Goal: Task Accomplishment & Management: Complete application form

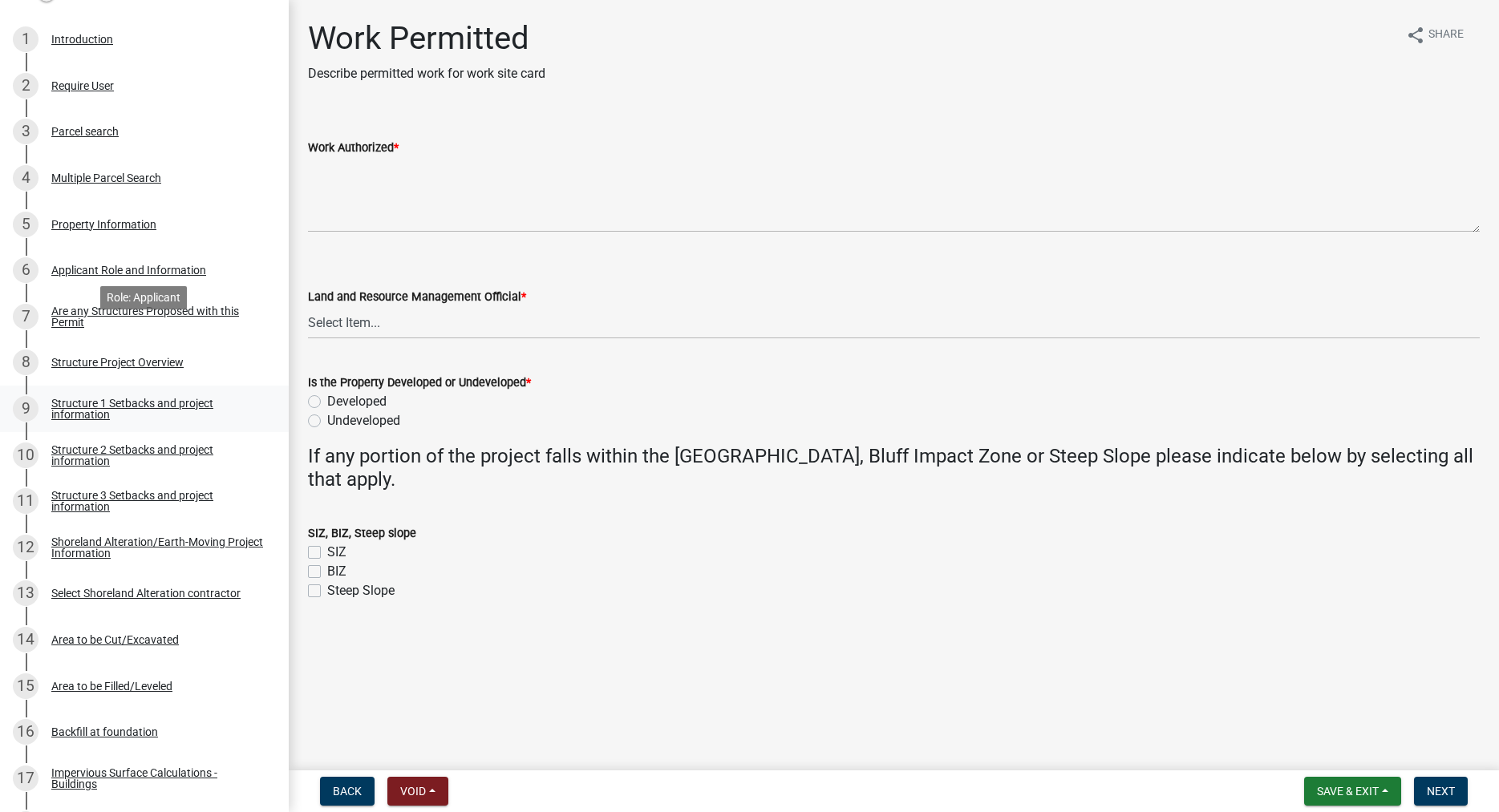
scroll to position [409, 0]
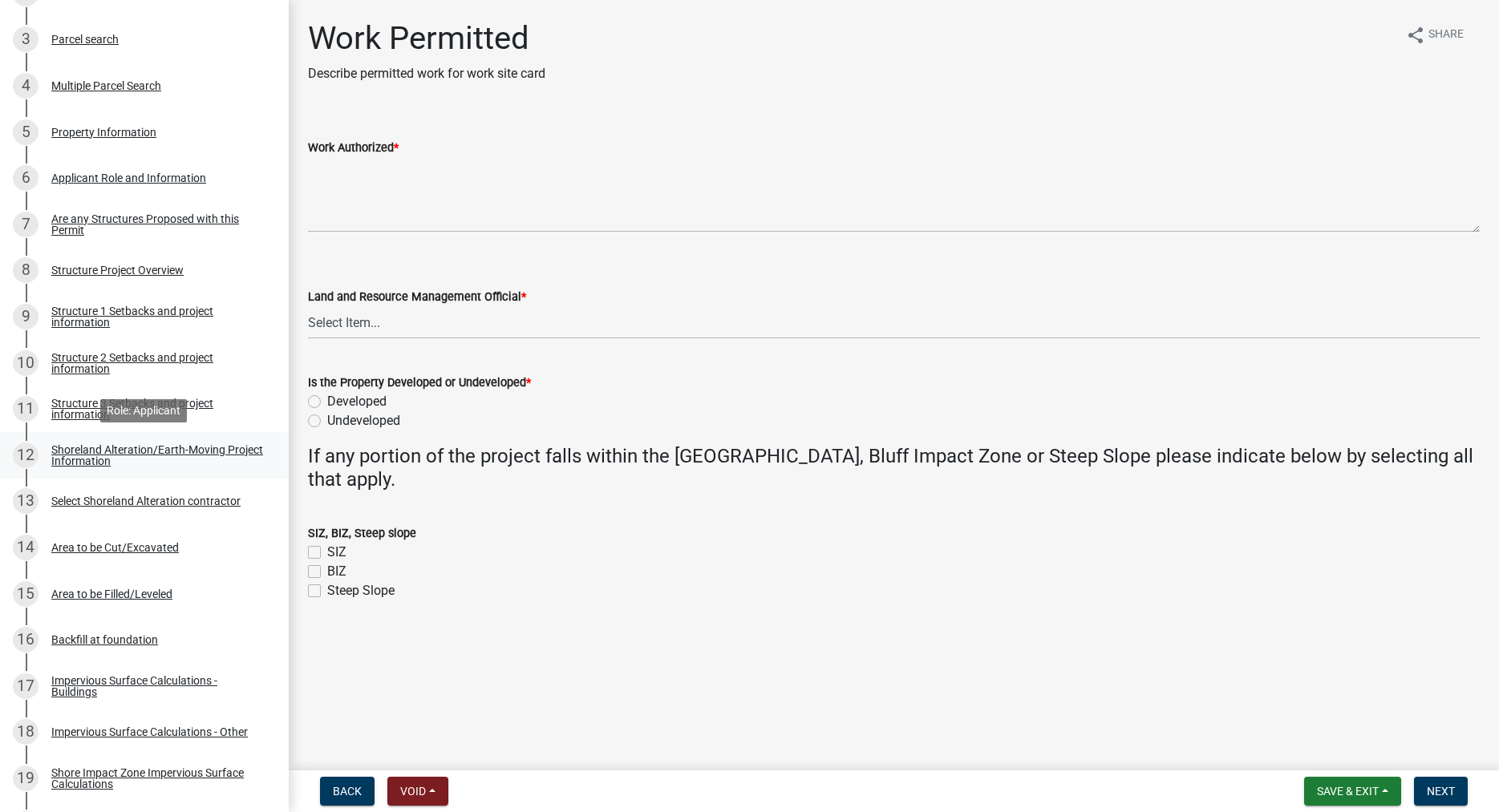
click at [69, 457] on div "Shoreland Alteration/Earth-Moving Project Information" at bounding box center [157, 455] width 212 height 22
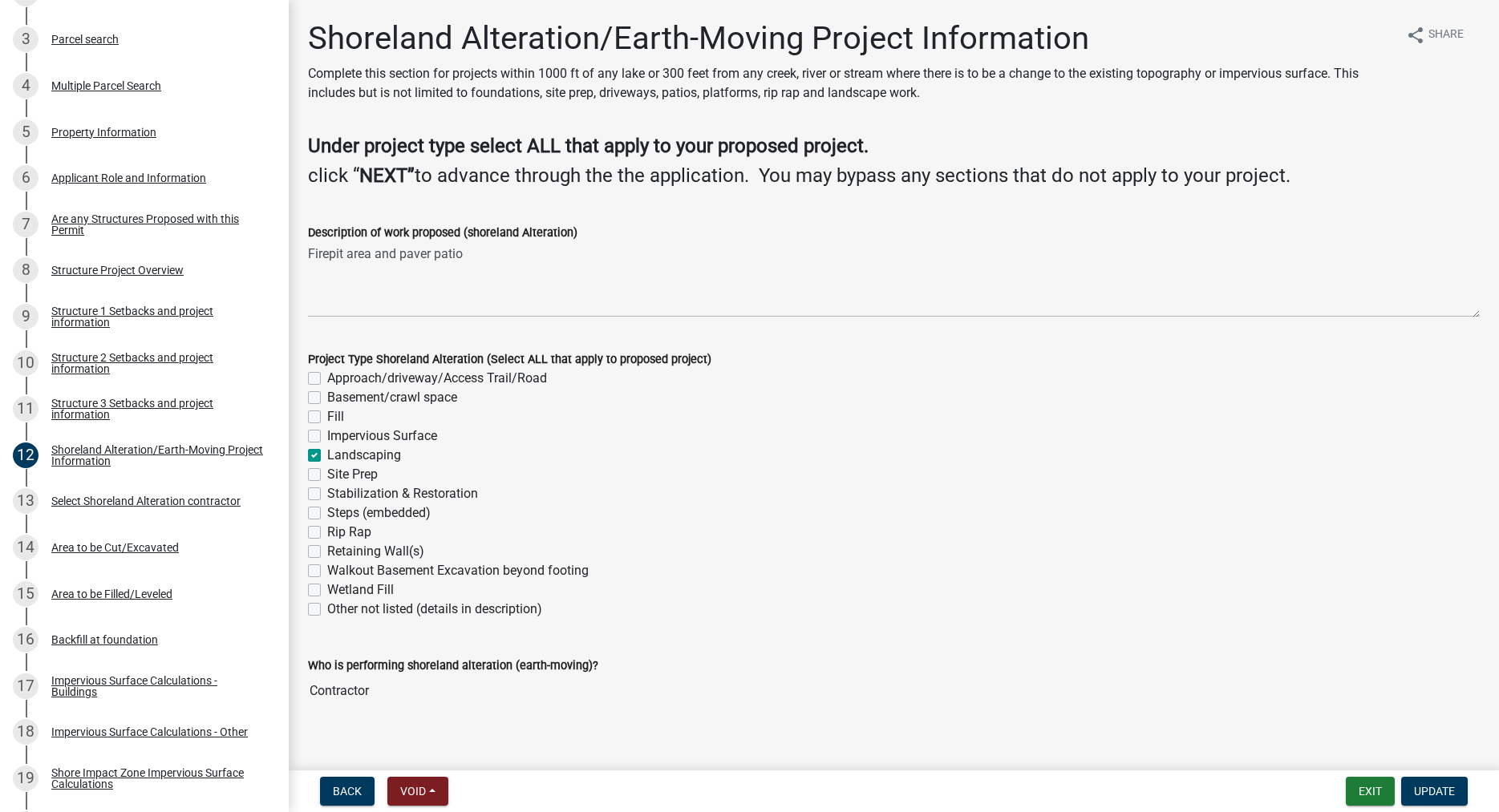
scroll to position [18, 0]
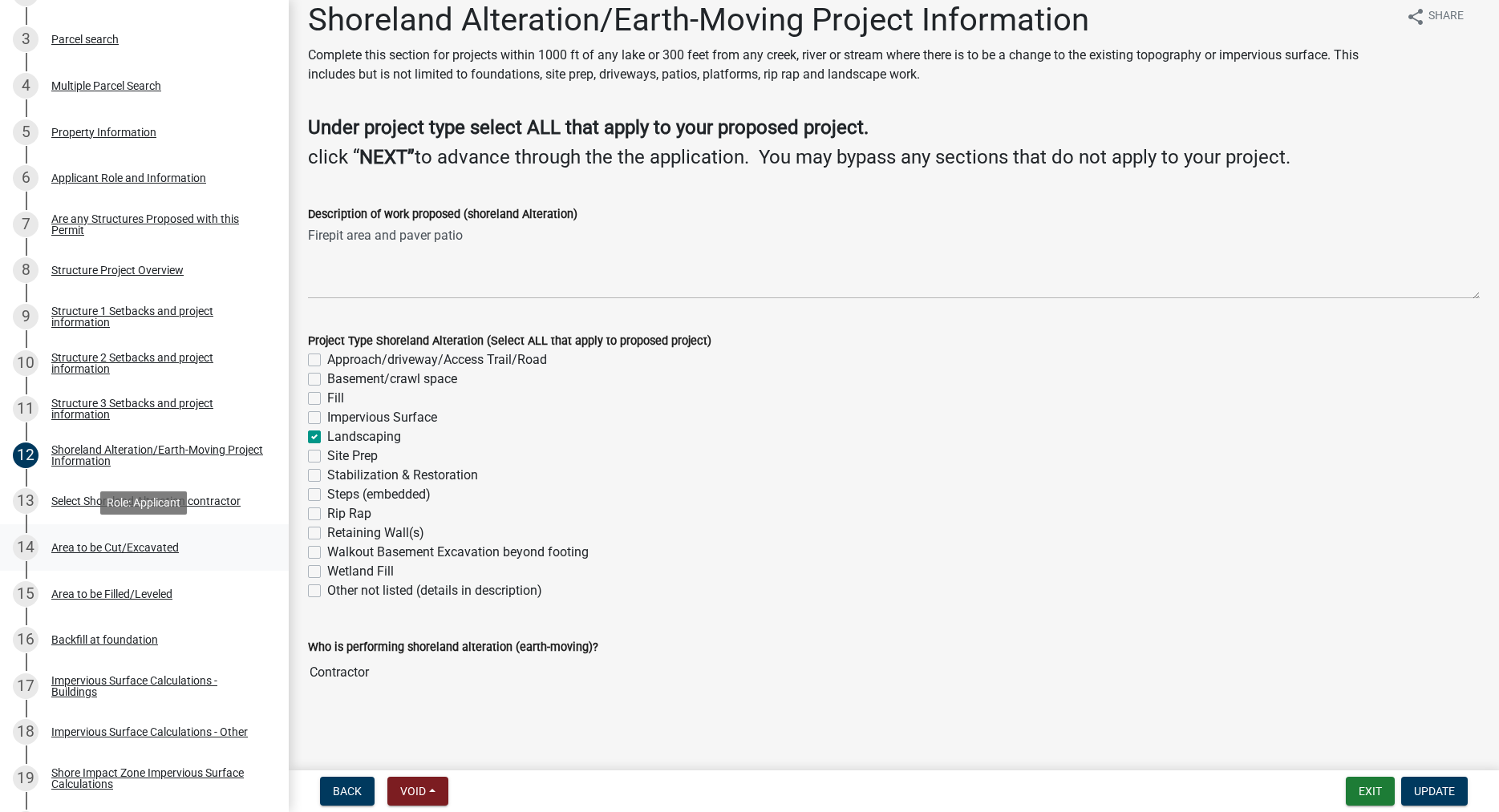
click at [109, 550] on div "Area to be Cut/Excavated" at bounding box center [115, 548] width 128 height 12
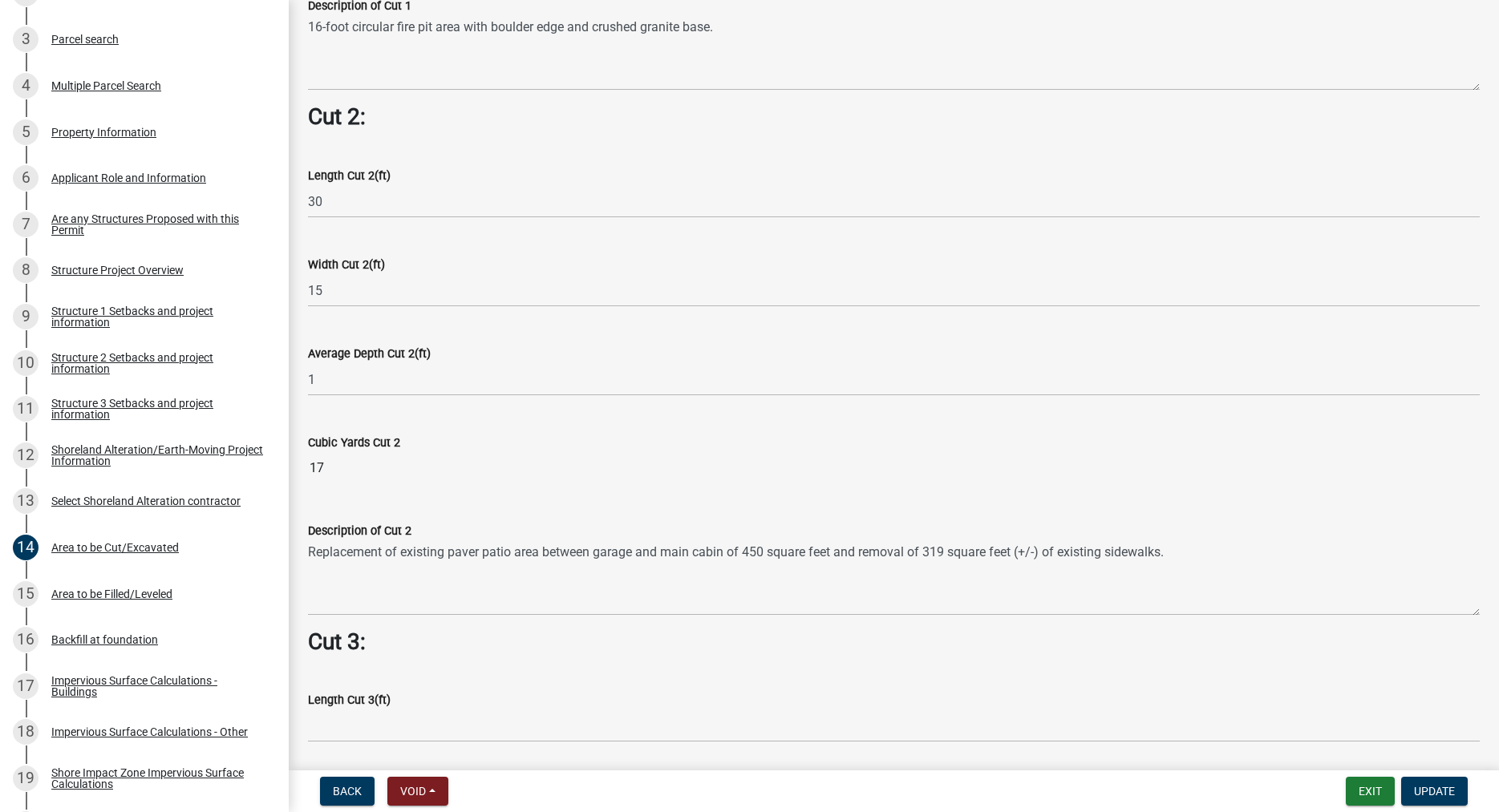
scroll to position [1462, 0]
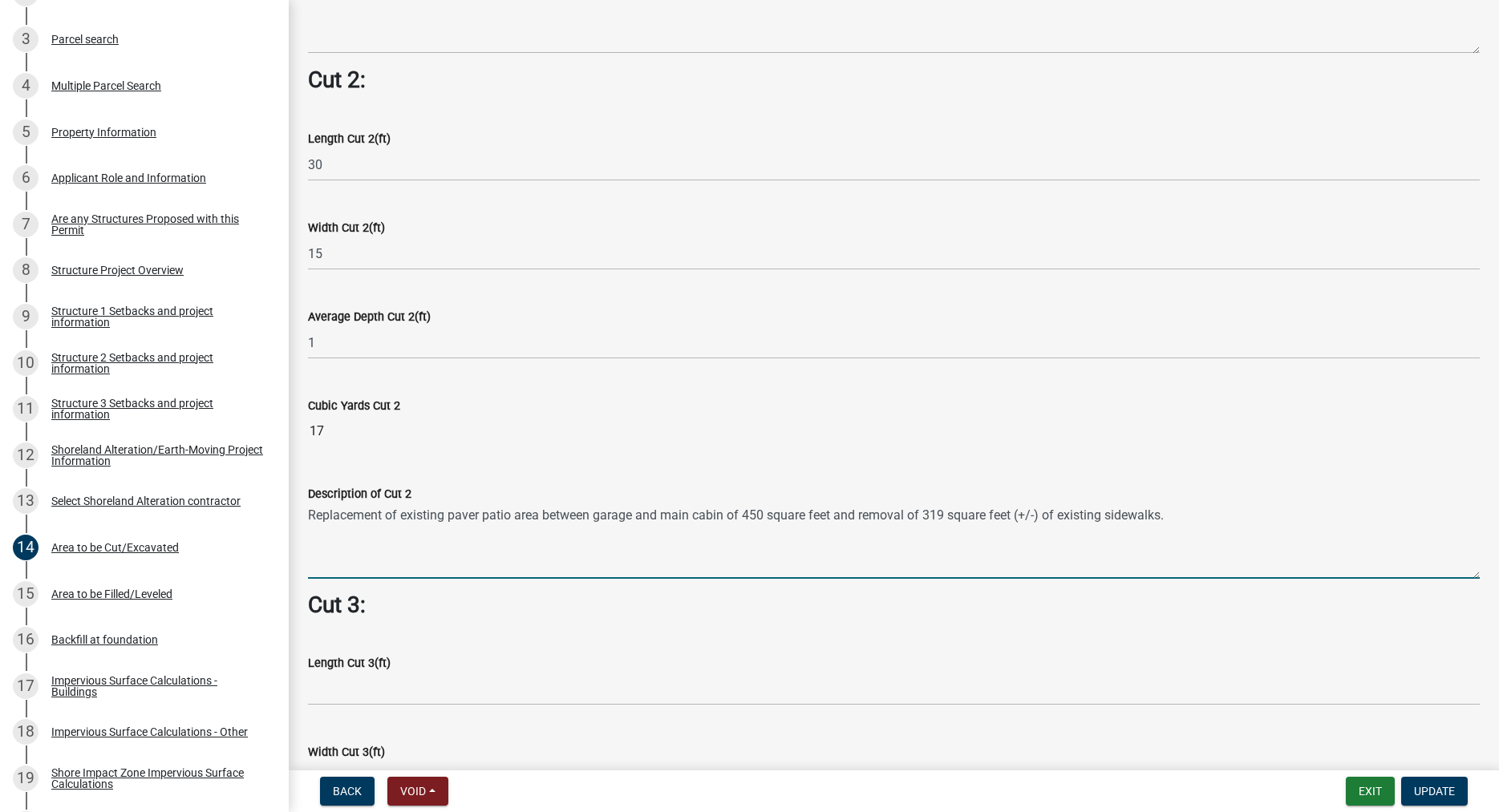
drag, startPoint x: 1168, startPoint y: 516, endPoint x: 308, endPoint y: 520, distance: 860.0
click at [308, 520] on textarea "Replacement of existing paver patio area between garage and main cabin of 450 s…" at bounding box center [893, 541] width 1171 height 75
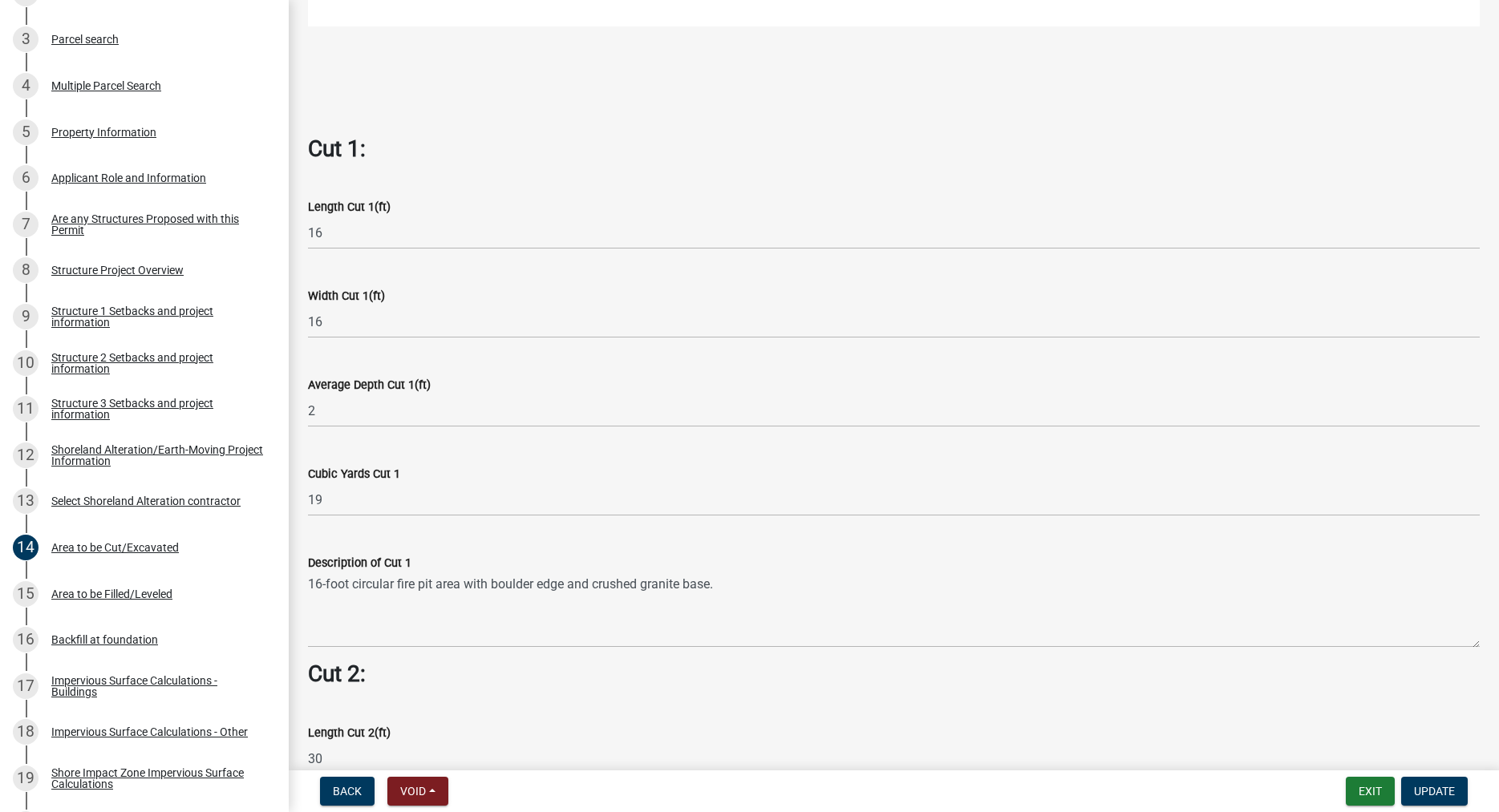
scroll to position [823, 0]
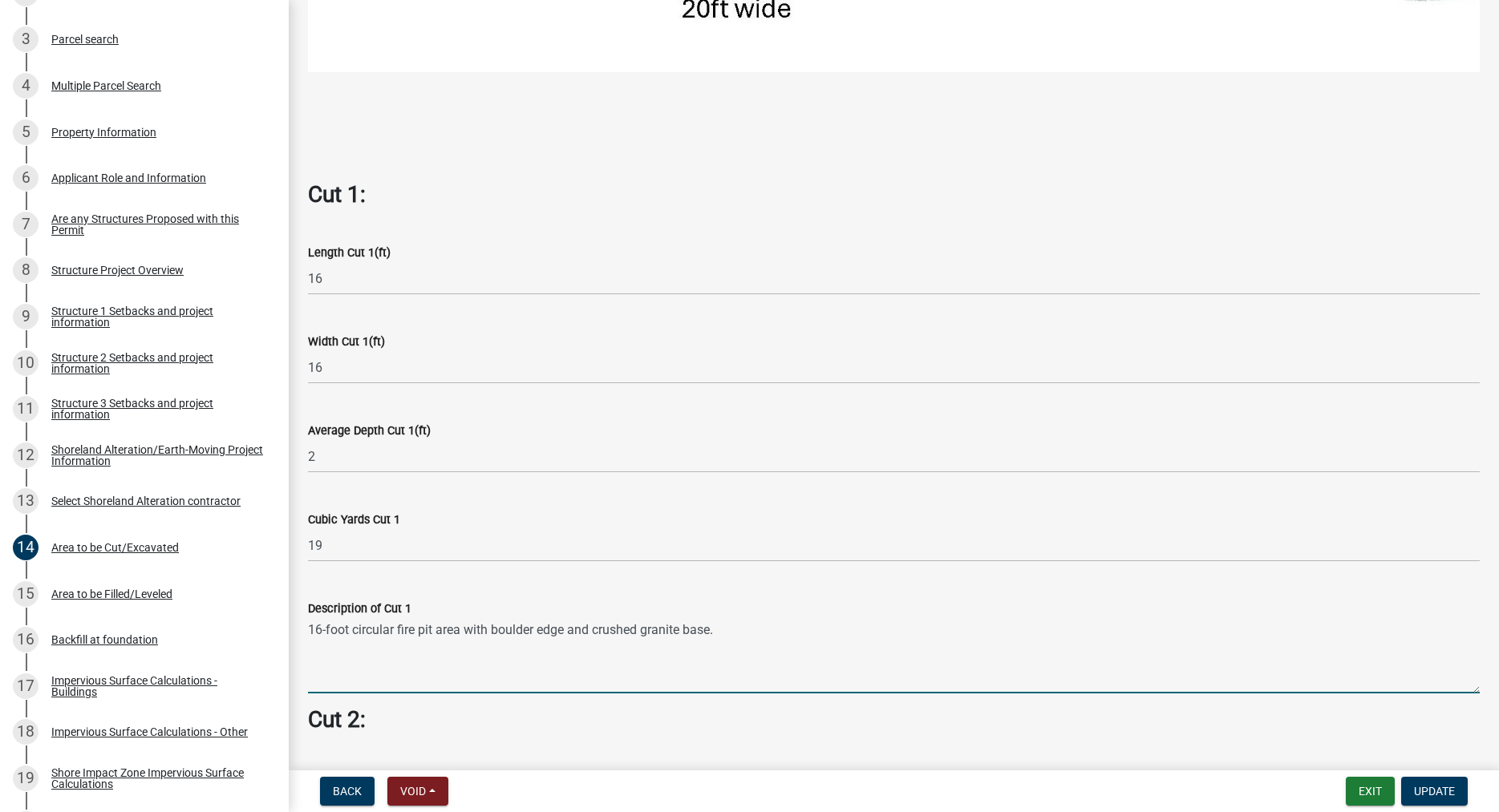
drag, startPoint x: 725, startPoint y: 632, endPoint x: 307, endPoint y: 628, distance: 418.0
click at [308, 628] on textarea "16-foot circular fire pit area with boulder edge and crushed granite base." at bounding box center [893, 655] width 1171 height 75
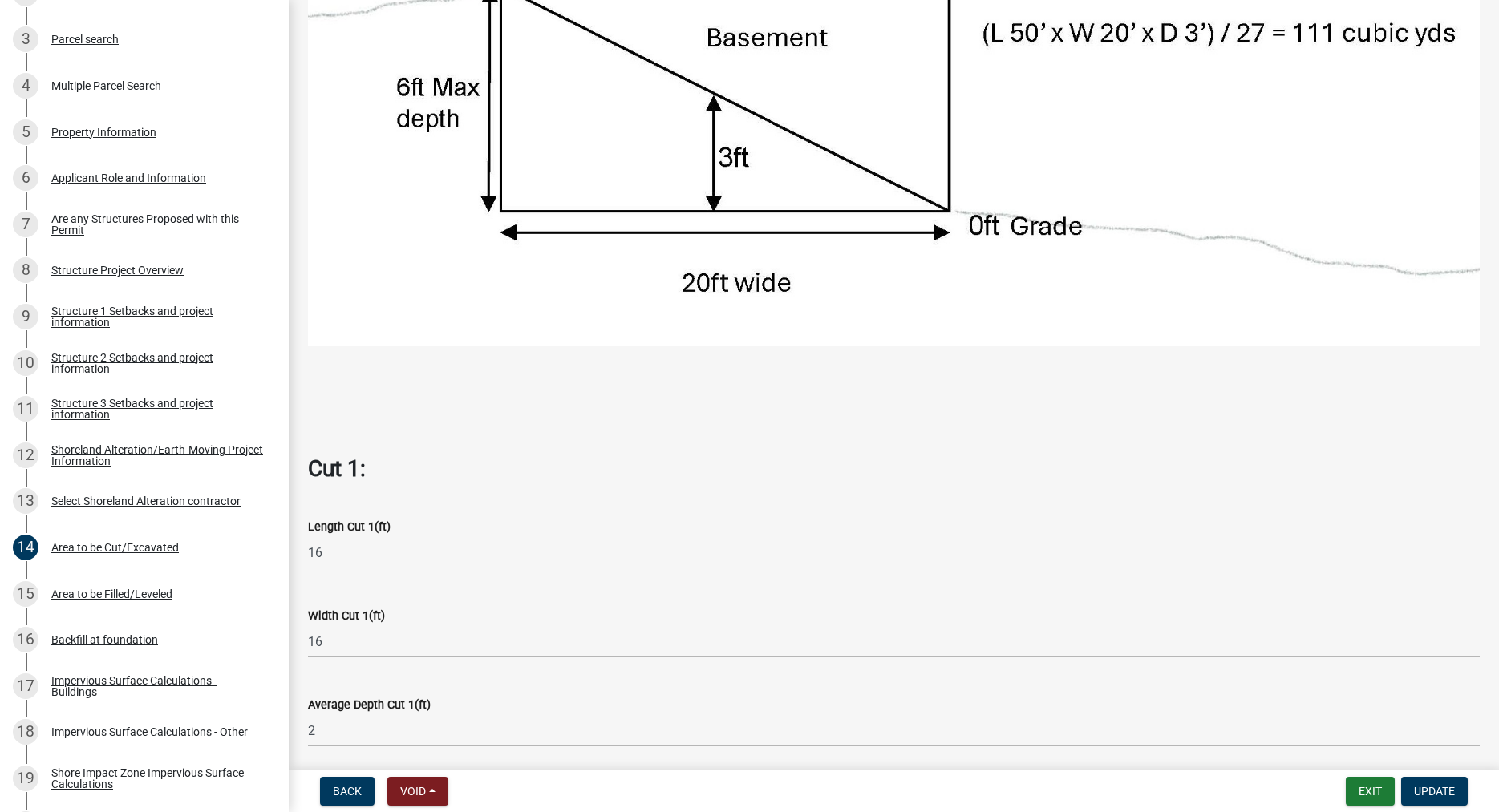
scroll to position [0, 0]
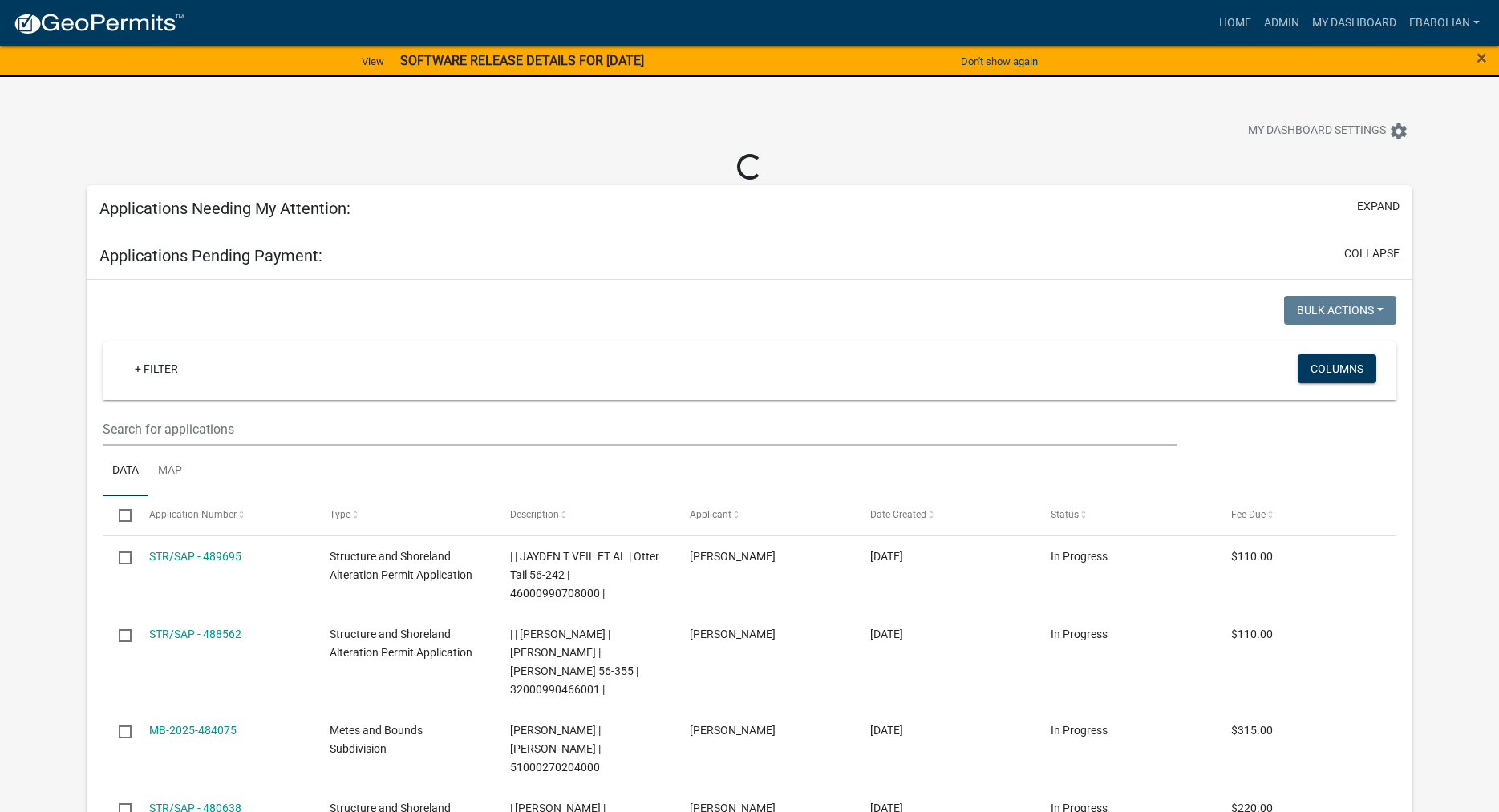
select select "3: 100"
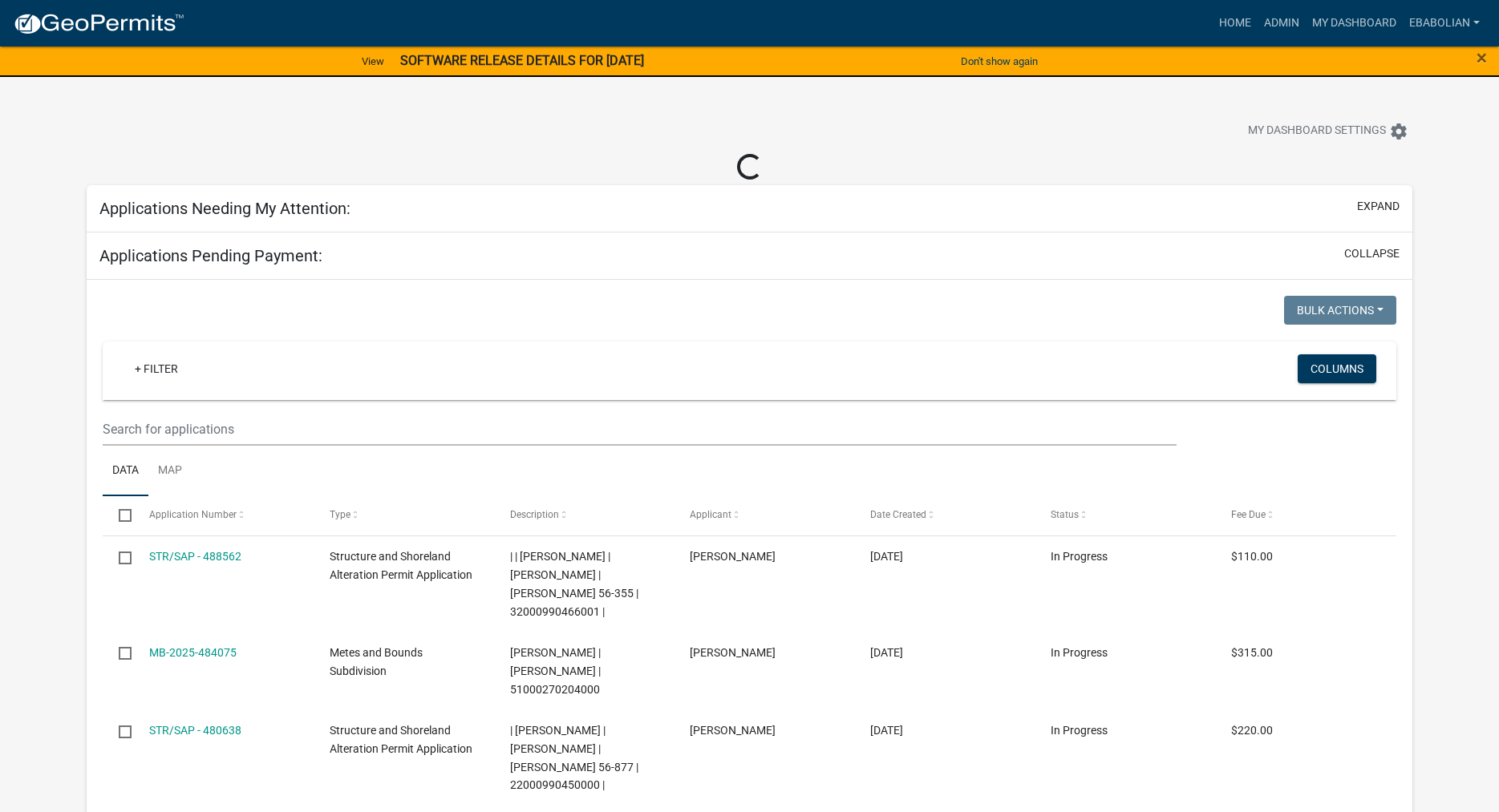
select select "3: 100"
